Goal: Task Accomplishment & Management: Manage account settings

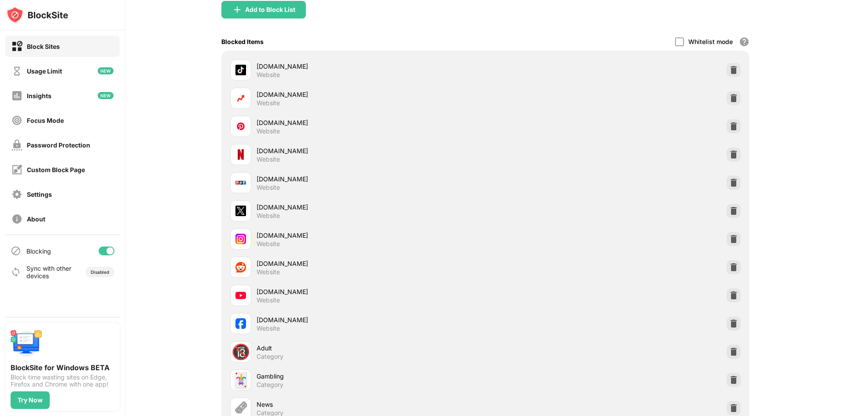
scroll to position [220, 0]
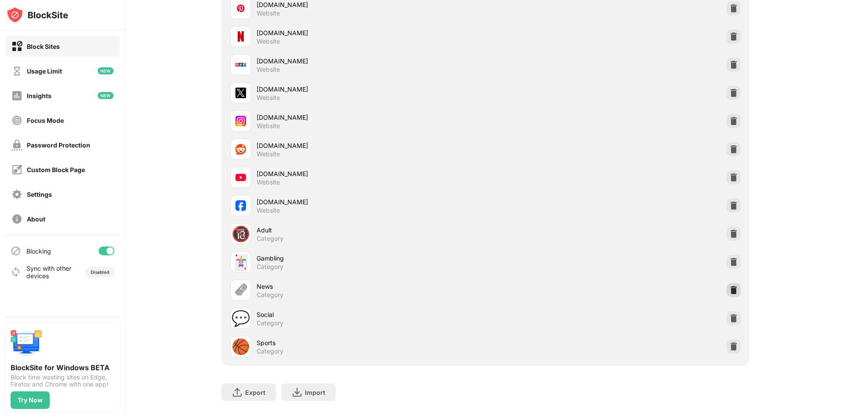
click at [732, 290] on img at bounding box center [733, 290] width 9 height 9
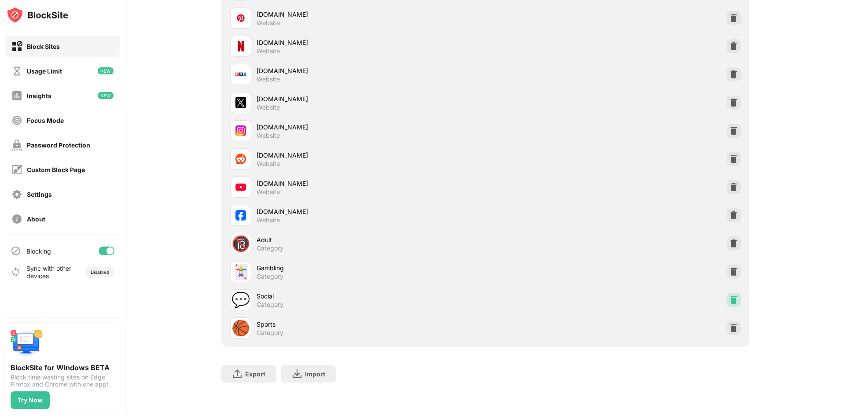
click at [732, 295] on img at bounding box center [733, 299] width 9 height 9
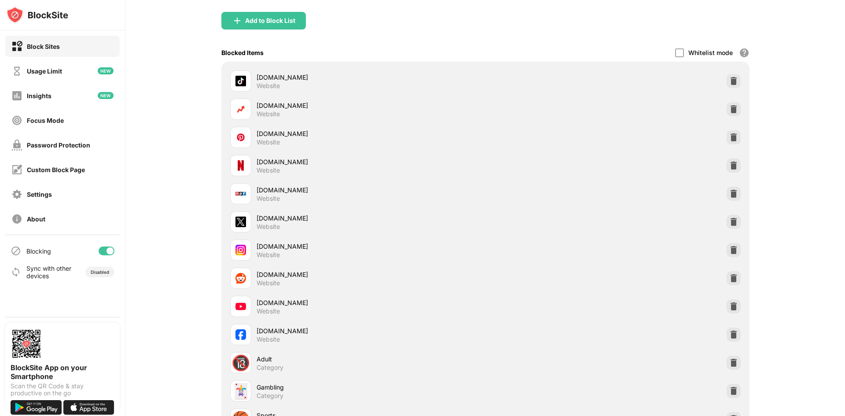
scroll to position [189, 0]
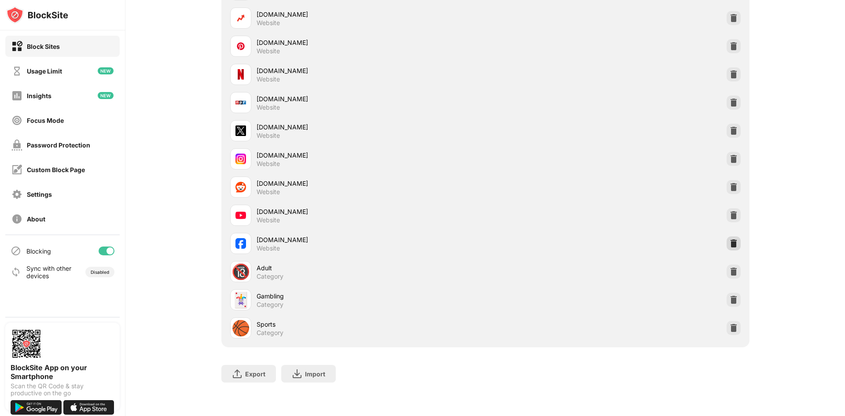
click at [729, 239] on img at bounding box center [733, 243] width 9 height 9
